Goal: Task Accomplishment & Management: Manage account settings

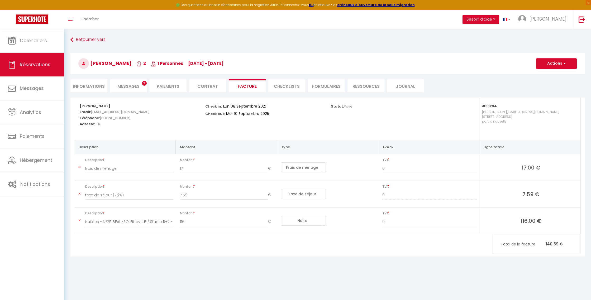
select select "cleaning"
select select "taxes"
click at [39, 40] on span "Calendriers" at bounding box center [33, 40] width 27 height 7
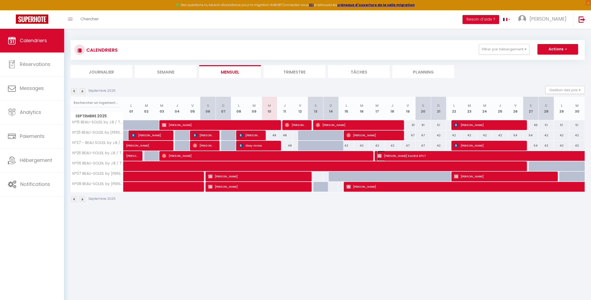
select select "KO"
select select "0"
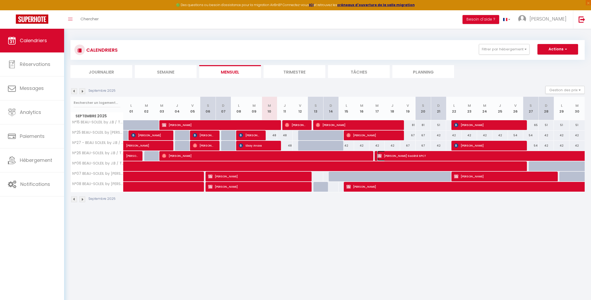
select select "1"
select select
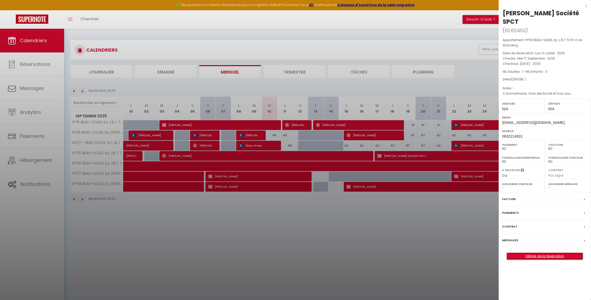
click at [547, 258] on link "Détails de la réservation" at bounding box center [545, 256] width 76 height 7
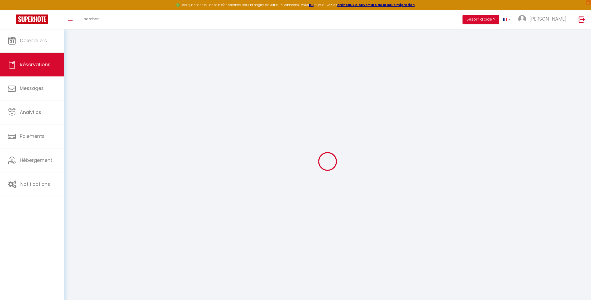
type input "[PERSON_NAME]"
type input "Société SPCT"
type input "[EMAIL_ADDRESS][DOMAIN_NAME]"
type input "0632214931"
type input "64170"
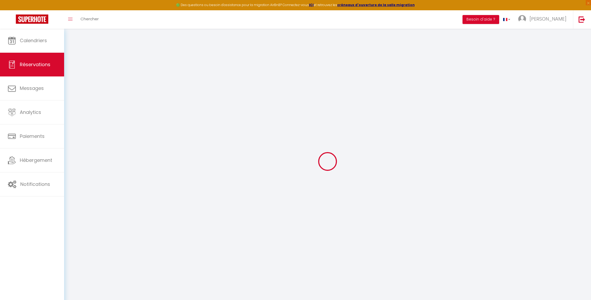
type input "99 chemin [PERSON_NAME]"
type input "Lacq"
select select "FR"
select select "32643"
select select "2"
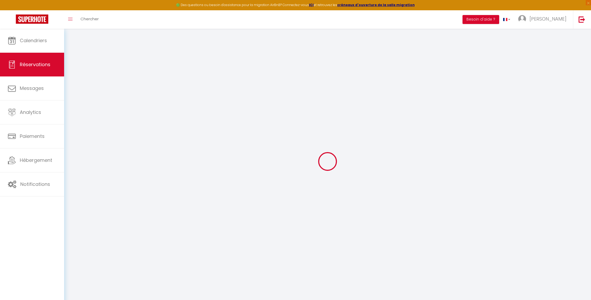
type input "Mer 17 Septembre 2025"
select select
type input "[DATE]"
select select
type input "1"
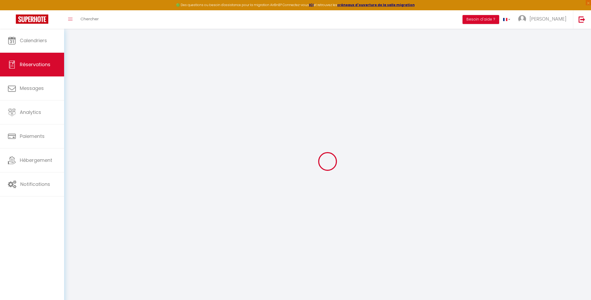
select select "10"
select select
type input "3900"
checkbox input "false"
type input "3900"
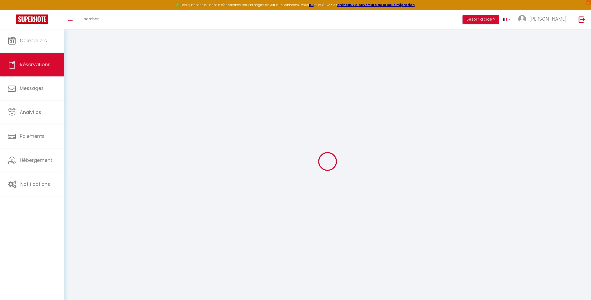
type input "0"
select select
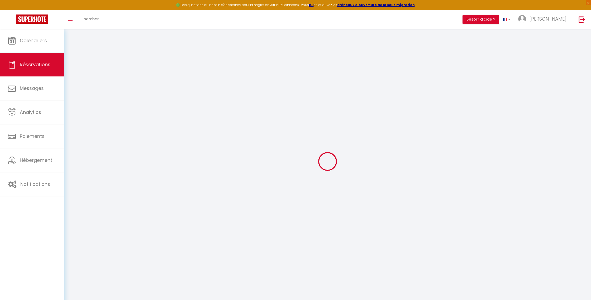
select select "14"
checkbox input "false"
select select
checkbox input "false"
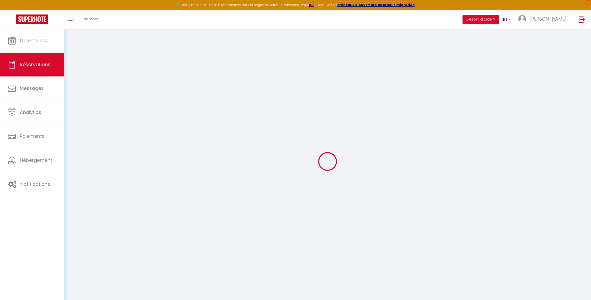
select select
checkbox input "false"
type textarea "Hors electricité et hors eau"
select select
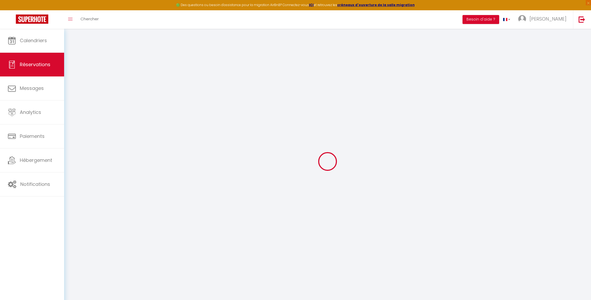
select select
checkbox input "false"
select select
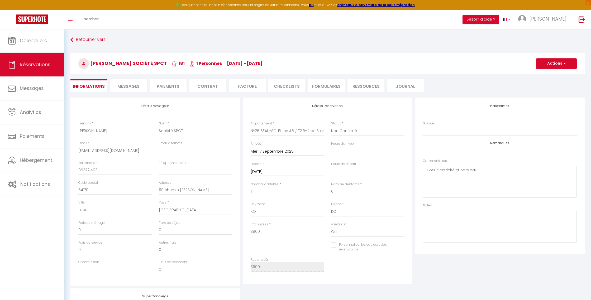
click at [174, 85] on li "Paiements" at bounding box center [168, 85] width 37 height 13
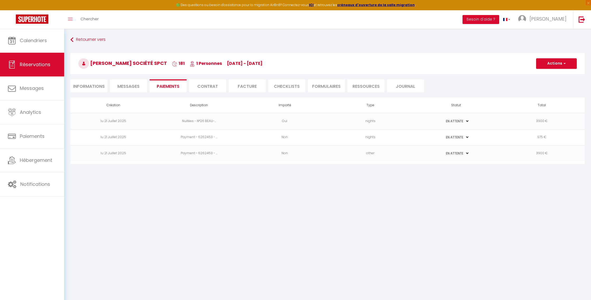
click at [316, 121] on td "Oui" at bounding box center [285, 121] width 86 height 16
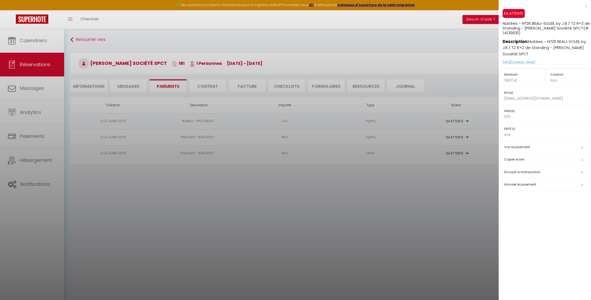
click at [538, 187] on h5 "Annuler le paiement" at bounding box center [547, 185] width 87 height 6
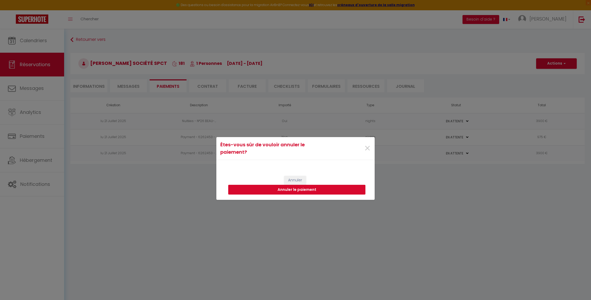
click at [296, 191] on button "Annuler le paiement" at bounding box center [296, 190] width 137 height 10
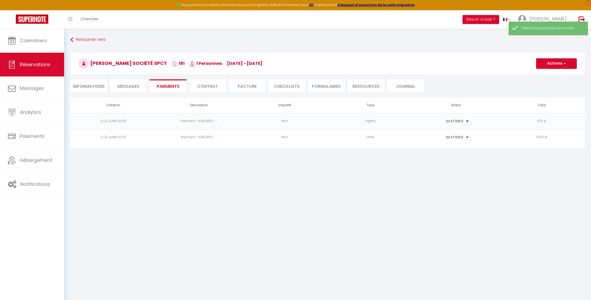
click at [305, 123] on td "Non" at bounding box center [285, 121] width 86 height 16
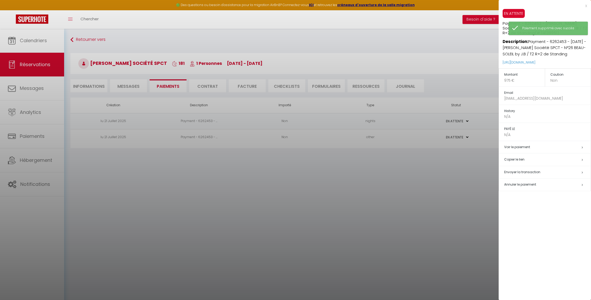
click at [521, 186] on span "Annuler le paiement" at bounding box center [520, 184] width 32 height 4
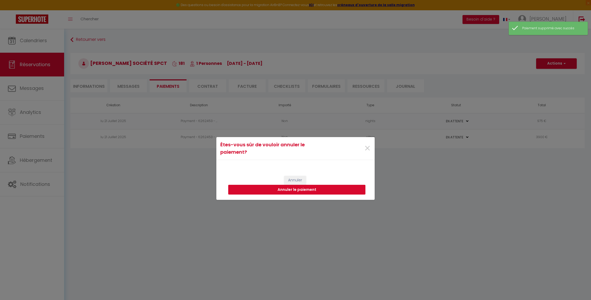
click at [320, 190] on button "Annuler le paiement" at bounding box center [296, 190] width 137 height 10
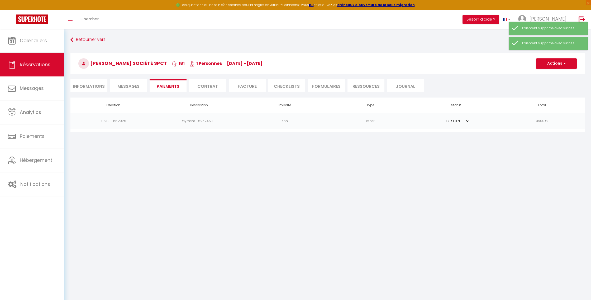
drag, startPoint x: 298, startPoint y: 119, endPoint x: 386, endPoint y: 144, distance: 91.5
click at [298, 119] on td "Non" at bounding box center [285, 121] width 86 height 16
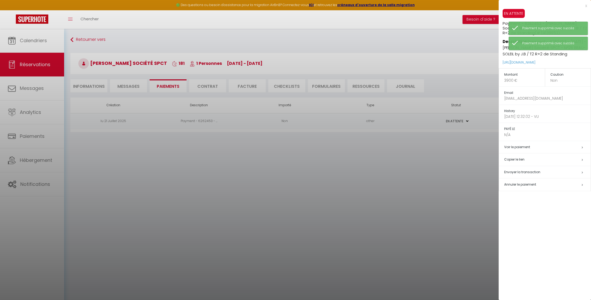
drag, startPoint x: 520, startPoint y: 184, endPoint x: 512, endPoint y: 184, distance: 8.2
click at [520, 184] on span "Annuler le paiement" at bounding box center [520, 184] width 32 height 4
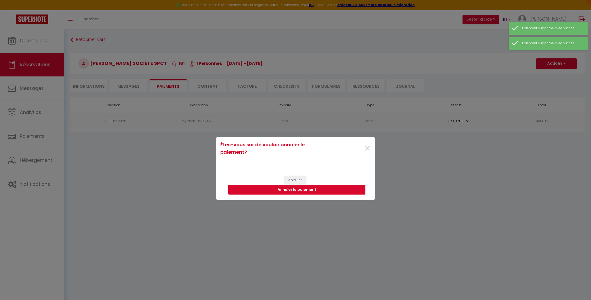
click at [320, 192] on button "Annuler le paiement" at bounding box center [296, 190] width 137 height 10
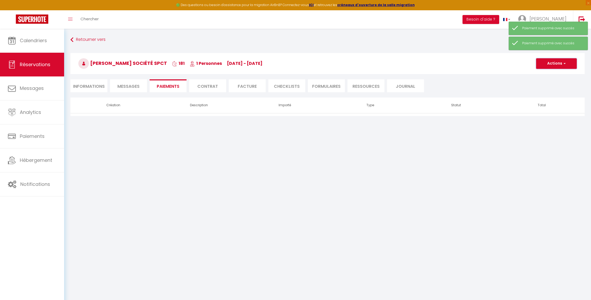
click at [555, 65] on button "Actions" at bounding box center [556, 63] width 41 height 11
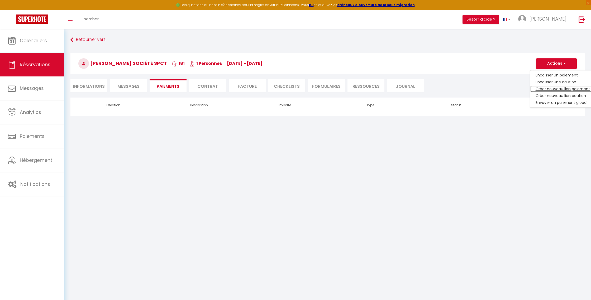
click at [560, 90] on link "Créer nouveau lien paiement" at bounding box center [563, 89] width 65 height 7
select select "nights"
type input "[EMAIL_ADDRESS][DOMAIN_NAME]"
select select "6455"
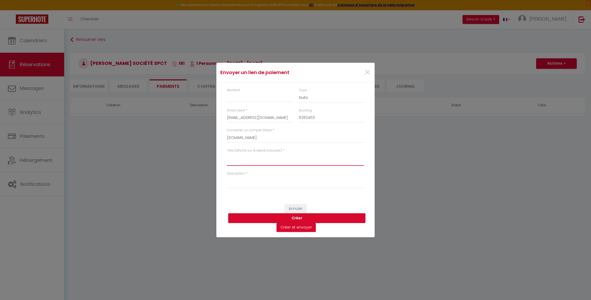
click at [256, 162] on textarea "Titre (affiché sur le relevé bancaire)" at bounding box center [295, 159] width 137 height 13
type textarea "Caution"
click at [258, 182] on textarea "Description" at bounding box center [295, 182] width 137 height 13
type textarea "Caution"
click at [261, 97] on input "Montant" at bounding box center [259, 98] width 65 height 10
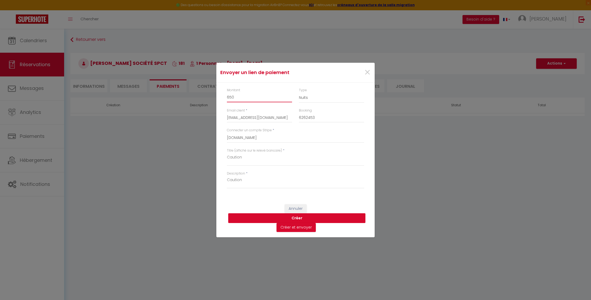
type input "650"
click at [300, 219] on button "Créer" at bounding box center [296, 219] width 137 height 10
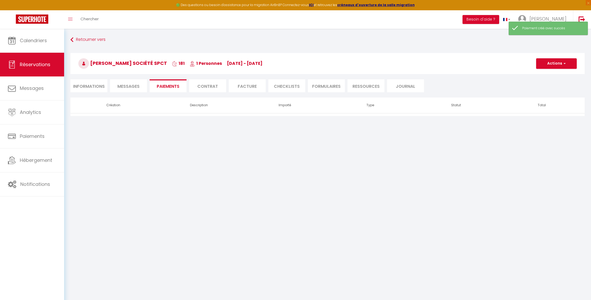
click at [211, 88] on li "Contrat" at bounding box center [207, 85] width 37 height 13
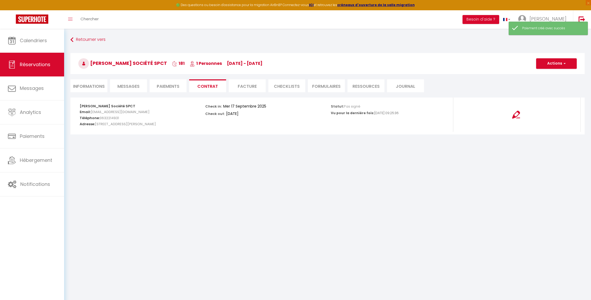
click at [172, 87] on li "Paiements" at bounding box center [168, 85] width 37 height 13
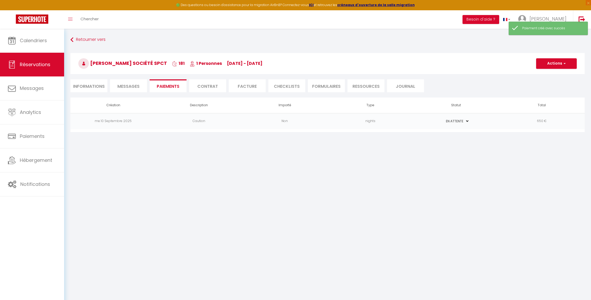
click at [245, 85] on li "Facture" at bounding box center [247, 85] width 37 height 13
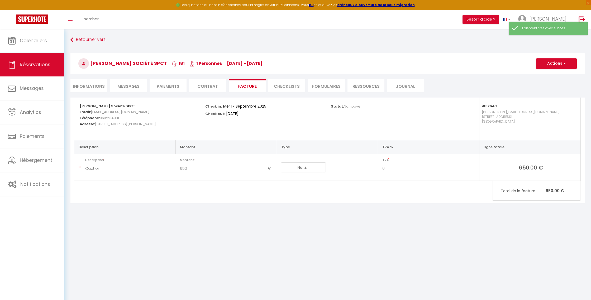
drag, startPoint x: 176, startPoint y: 86, endPoint x: 182, endPoint y: 86, distance: 6.1
click at [176, 86] on li "Paiements" at bounding box center [168, 85] width 37 height 13
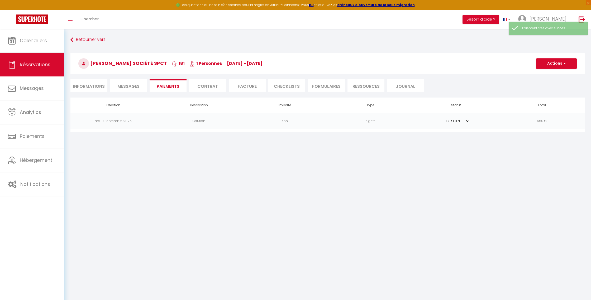
click at [458, 121] on select "PAYÉ EN ATTENTE" at bounding box center [456, 121] width 26 height 5
select select "1"
click at [443, 119] on select "PAYÉ EN ATTENTE" at bounding box center [456, 121] width 26 height 5
drag, startPoint x: 205, startPoint y: 90, endPoint x: 183, endPoint y: 89, distance: 21.9
click at [205, 90] on li "Contrat" at bounding box center [207, 85] width 37 height 13
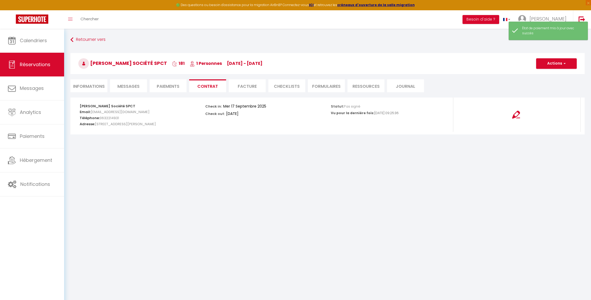
drag, startPoint x: 178, startPoint y: 88, endPoint x: 185, endPoint y: 88, distance: 6.6
click at [178, 88] on li "Paiements" at bounding box center [168, 85] width 37 height 13
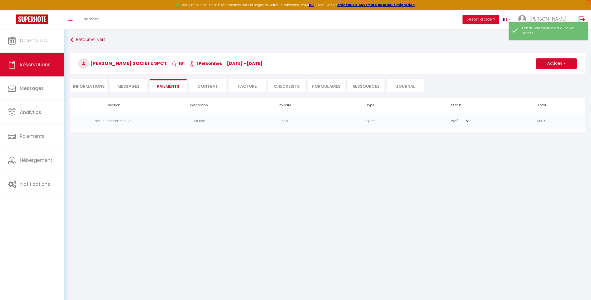
click at [247, 87] on li "Facture" at bounding box center [247, 85] width 37 height 13
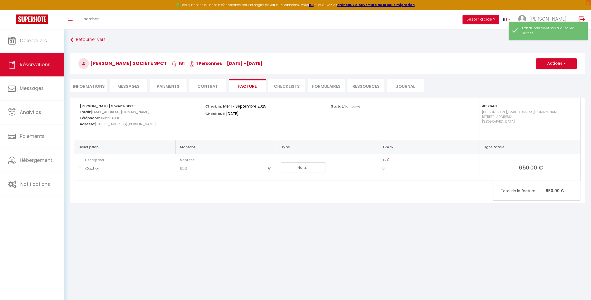
click at [573, 64] on button "Actions" at bounding box center [556, 63] width 41 height 11
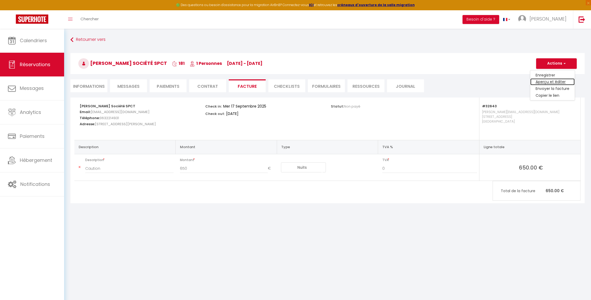
click at [555, 84] on link "Aperçu et éditer" at bounding box center [553, 82] width 44 height 7
click at [558, 61] on button "Actions" at bounding box center [556, 63] width 41 height 11
click at [552, 90] on link "Envoyer la facture" at bounding box center [553, 89] width 44 height 7
type input "[EMAIL_ADDRESS][DOMAIN_NAME]"
select select "fr"
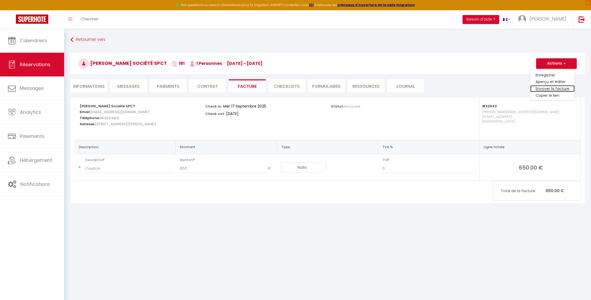
type input "Votre facture 6262453 - N°26 BEAU-SOLEIL by J.B / T2 R+2 de Standing"
type textarea "Bonjour, Voici le lien pour télécharger votre facture : [URL][DOMAIN_NAME] Déta…"
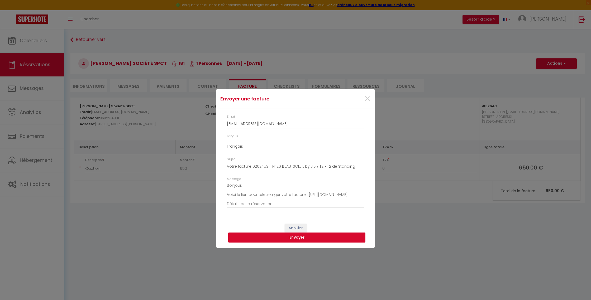
click at [271, 241] on button "Envoyer" at bounding box center [296, 238] width 137 height 10
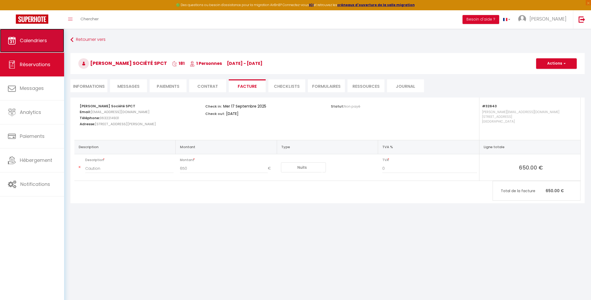
click at [36, 36] on link "Calendriers" at bounding box center [32, 41] width 64 height 24
